Goal: Task Accomplishment & Management: Use online tool/utility

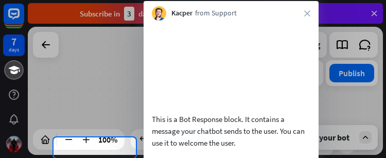
click at [200, 37] on div at bounding box center [193, 68] width 386 height 137
click at [200, 11] on icon "close" at bounding box center [307, 13] width 6 height 6
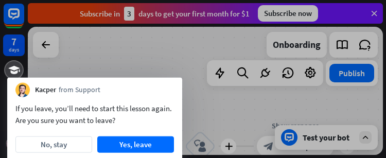
click at [114, 145] on button "Yes, leave" at bounding box center [135, 144] width 77 height 16
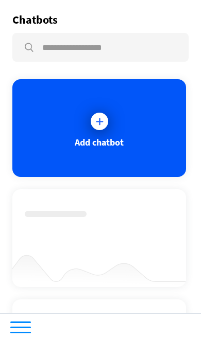
click at [103, 123] on icon at bounding box center [99, 121] width 10 height 10
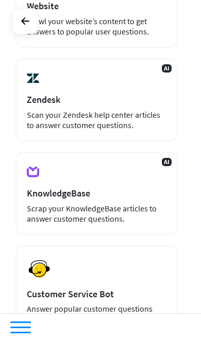
scroll to position [252, 0]
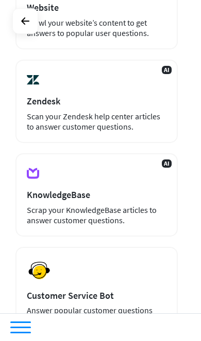
click at [113, 253] on div "Preview Customer Service Bot Answer popular customer questions 24/7." at bounding box center [96, 292] width 162 height 90
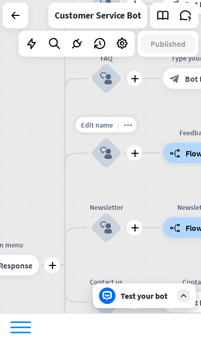
click at [109, 154] on icon "block_user_input" at bounding box center [106, 153] width 12 height 12
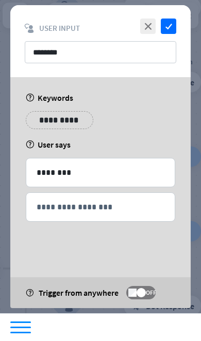
click at [173, 27] on icon "check" at bounding box center [168, 26] width 15 height 15
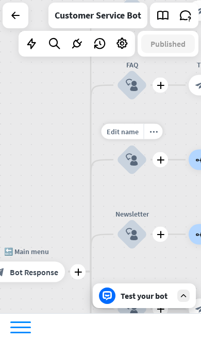
click at [128, 22] on div "Customer Service Bot" at bounding box center [98, 16] width 86 height 26
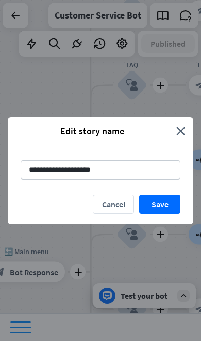
click at [165, 204] on button "Save" at bounding box center [159, 204] width 41 height 19
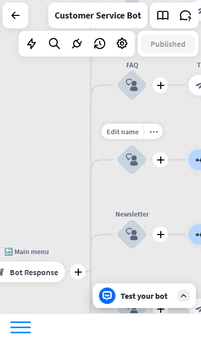
click at [77, 47] on icon at bounding box center [76, 43] width 13 height 13
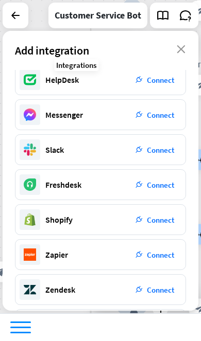
scroll to position [83, 0]
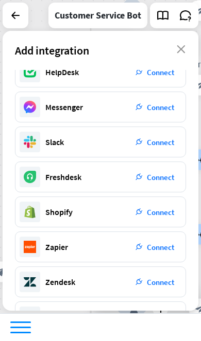
click at [162, 214] on span "Connect" at bounding box center [160, 212] width 27 height 10
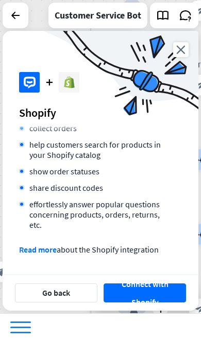
scroll to position [131, 0]
click at [150, 302] on button "Connect with Shopify" at bounding box center [144, 293] width 82 height 19
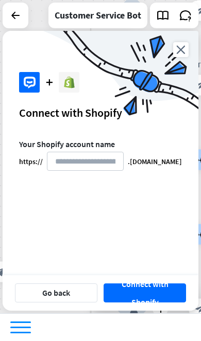
click at [19, 12] on icon at bounding box center [15, 15] width 12 height 12
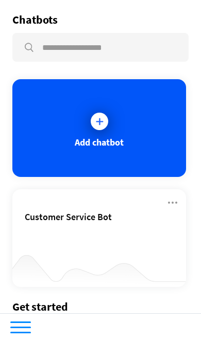
click at [134, 157] on div "Add chatbot" at bounding box center [98, 128] width 173 height 98
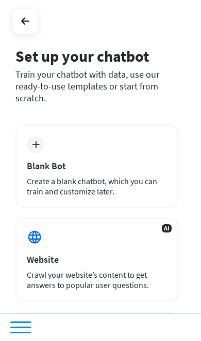
click at [21, 25] on icon at bounding box center [25, 21] width 12 height 12
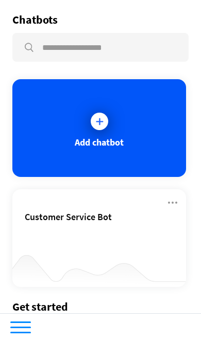
click at [130, 247] on div at bounding box center [98, 267] width 173 height 40
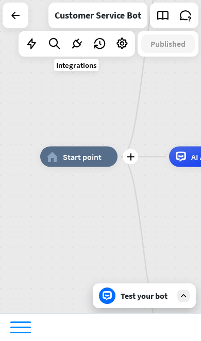
click at [82, 47] on icon at bounding box center [76, 43] width 13 height 13
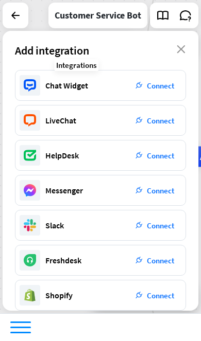
click at [161, 293] on span "Connect" at bounding box center [160, 296] width 27 height 10
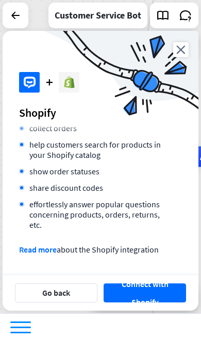
scroll to position [130, 0]
click at [154, 295] on button "Connect with Shopify" at bounding box center [144, 293] width 82 height 19
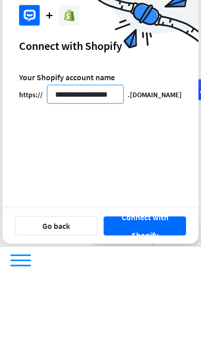
click at [77, 152] on input "**********" at bounding box center [85, 161] width 77 height 19
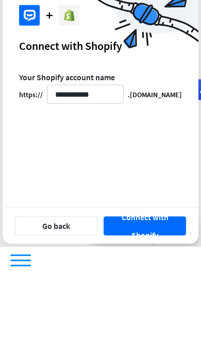
click at [184, 188] on div "**********" at bounding box center [101, 202] width 196 height 127
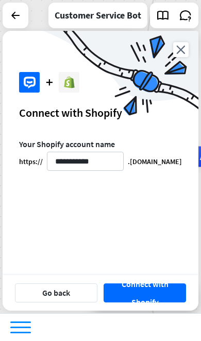
click at [159, 297] on button "Connect with Shopify" at bounding box center [144, 293] width 82 height 19
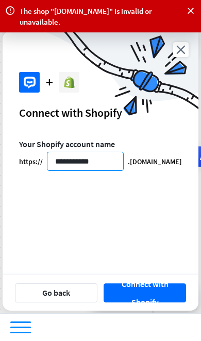
click at [110, 164] on input "**********" at bounding box center [85, 161] width 77 height 19
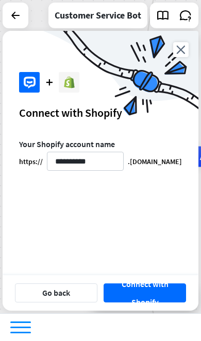
click at [157, 295] on button "Connect with Shopify" at bounding box center [144, 293] width 82 height 19
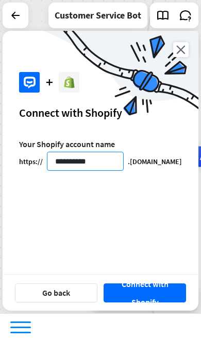
click at [108, 162] on input "**********" at bounding box center [85, 161] width 77 height 19
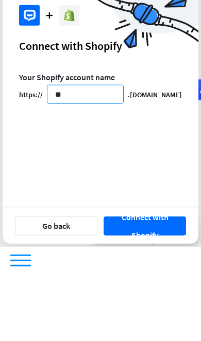
type input "*"
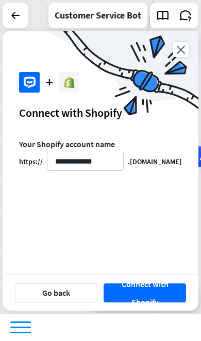
click at [157, 288] on button "Connect with Shopify" at bounding box center [144, 293] width 82 height 19
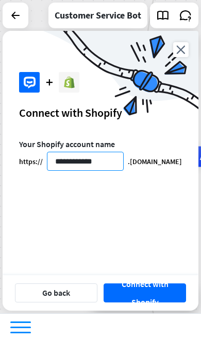
click at [111, 163] on input "**********" at bounding box center [85, 161] width 77 height 19
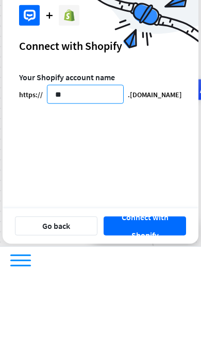
type input "*"
type input "*********"
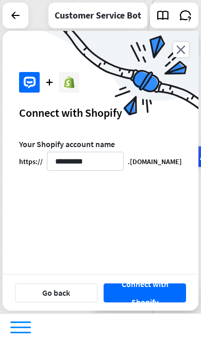
click at [160, 292] on button "Connect with Shopify" at bounding box center [144, 293] width 82 height 19
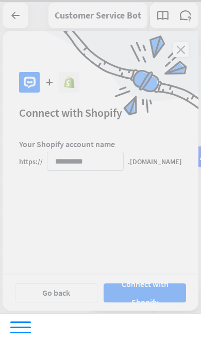
click at [160, 291] on div at bounding box center [100, 156] width 201 height 313
click at [157, 291] on div at bounding box center [100, 156] width 201 height 313
click at [162, 239] on div at bounding box center [100, 156] width 201 height 313
click at [161, 231] on div at bounding box center [100, 156] width 201 height 313
click at [156, 242] on div at bounding box center [100, 156] width 201 height 313
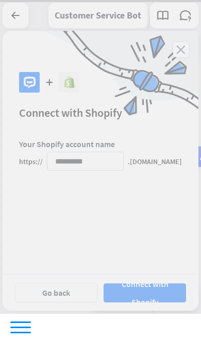
click at [156, 241] on div at bounding box center [100, 156] width 201 height 313
click at [157, 243] on div at bounding box center [100, 156] width 201 height 313
click at [158, 239] on div at bounding box center [100, 156] width 201 height 313
click at [157, 246] on div at bounding box center [100, 156] width 201 height 313
click at [153, 241] on div at bounding box center [100, 156] width 201 height 313
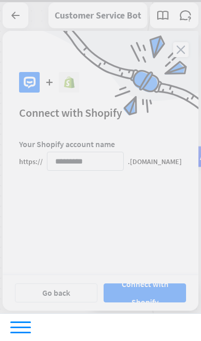
click at [153, 233] on div at bounding box center [100, 156] width 201 height 313
click at [151, 224] on div at bounding box center [100, 156] width 201 height 313
click at [135, 238] on div at bounding box center [100, 156] width 201 height 313
click at [139, 242] on div at bounding box center [100, 156] width 201 height 313
click at [134, 260] on div at bounding box center [100, 156] width 201 height 313
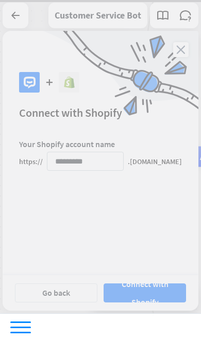
click at [133, 236] on div at bounding box center [100, 156] width 201 height 313
